Goal: Obtain resource: Download file/media

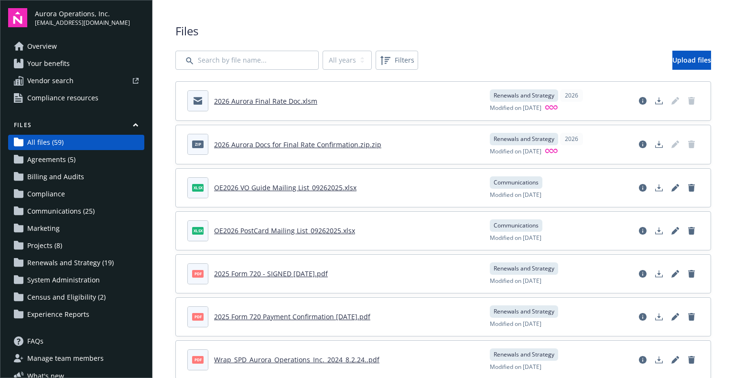
click at [279, 145] on link "2026 Aurora Docs for Final Rate Confirmation.zip.zip" at bounding box center [297, 144] width 167 height 9
click at [673, 57] on span "Upload files" at bounding box center [692, 59] width 39 height 9
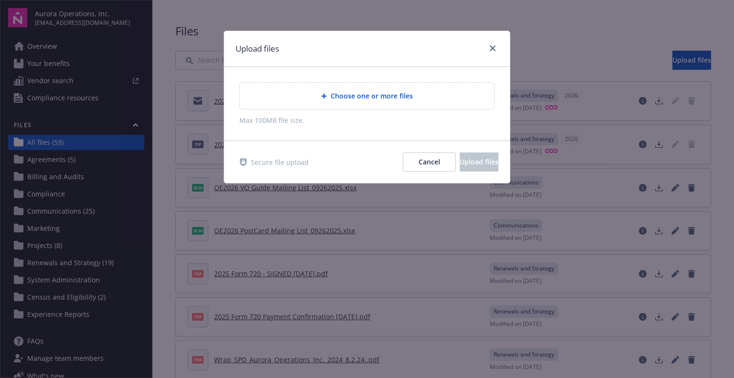
click at [278, 120] on span "Max 100MB file size." at bounding box center [366, 120] width 255 height 10
click at [419, 163] on span "Cancel" at bounding box center [430, 161] width 22 height 9
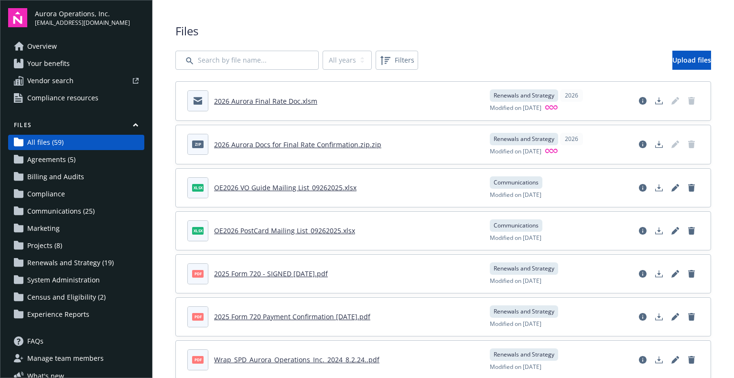
click at [273, 145] on link "2026 Aurora Docs for Final Rate Confirmation.zip.zip" at bounding box center [297, 144] width 167 height 9
